Goal: Task Accomplishment & Management: Manage account settings

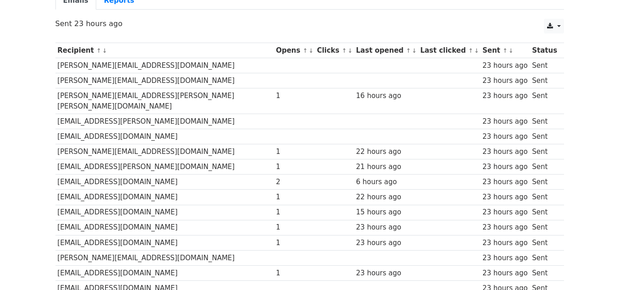
scroll to position [91, 0]
